Goal: Transaction & Acquisition: Purchase product/service

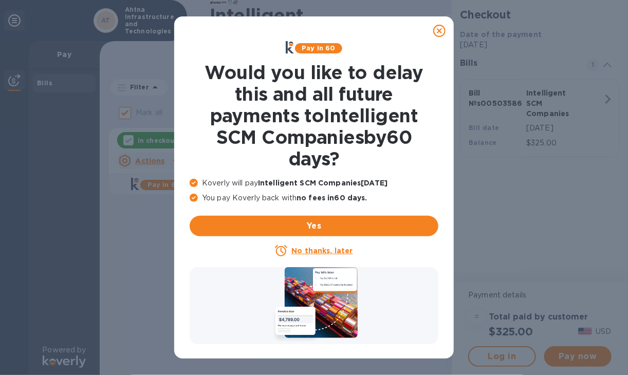
click at [440, 26] on icon at bounding box center [439, 31] width 12 height 12
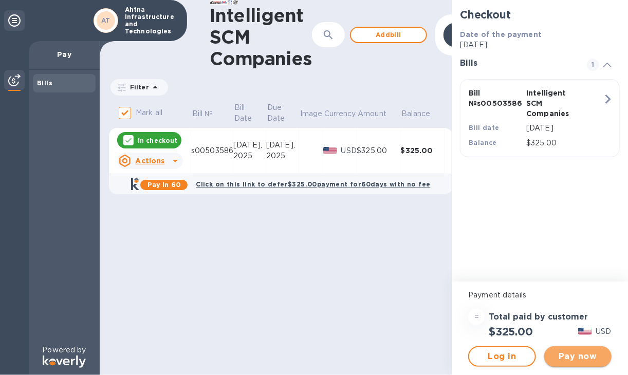
click at [596, 359] on span "Pay now" at bounding box center [577, 356] width 51 height 12
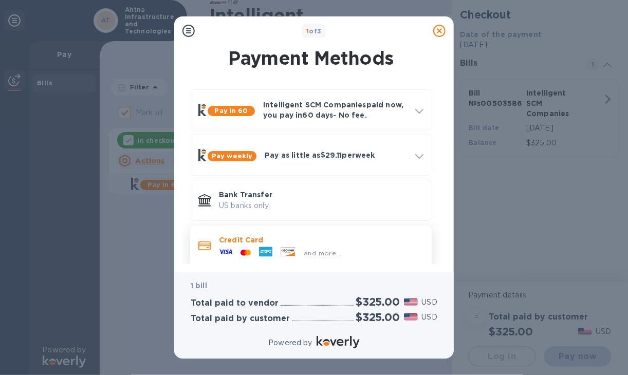
click at [245, 238] on p "Credit Card" at bounding box center [321, 240] width 205 height 10
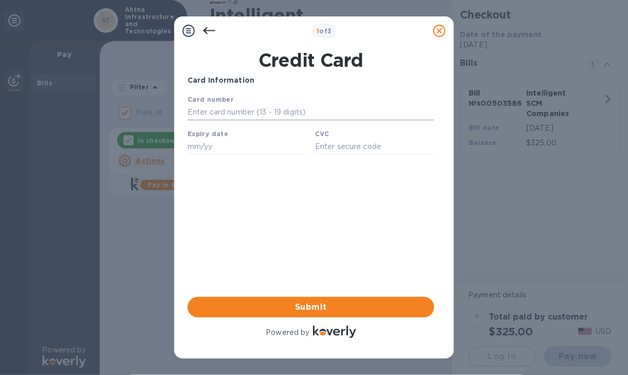
click at [268, 111] on input "text" at bounding box center [310, 111] width 247 height 15
type input "[CREDIT_CARD_NUMBER]"
type input "10/28"
type input "824"
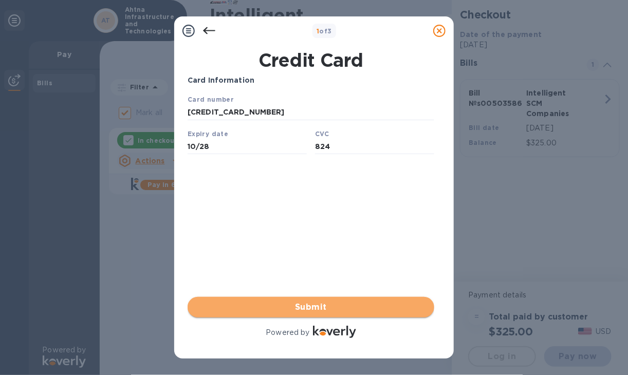
click at [308, 305] on span "Submit" at bounding box center [311, 307] width 230 height 12
click at [311, 307] on span "Submit" at bounding box center [311, 307] width 230 height 12
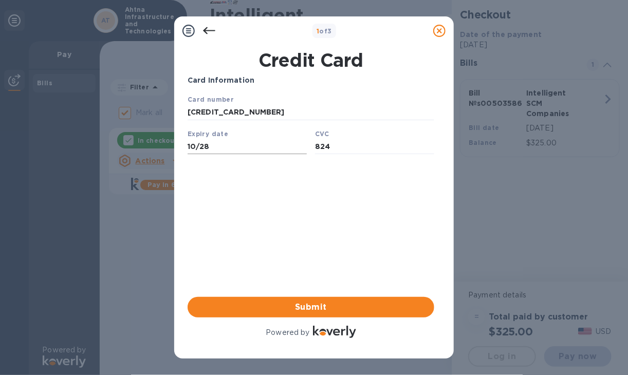
click at [256, 147] on input "10/28" at bounding box center [246, 145] width 119 height 15
click at [276, 112] on input "[CREDIT_CARD_NUMBER]" at bounding box center [310, 111] width 247 height 15
type input "[CREDIT_CARD_NUMBER]"
click at [320, 250] on div "Card Information Your browser does not support iframes Submit Powered by" at bounding box center [311, 207] width 247 height 265
